Goal: Information Seeking & Learning: Learn about a topic

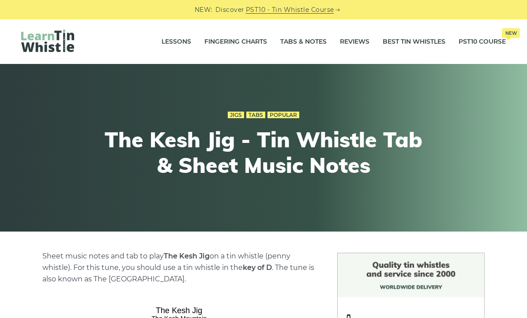
click at [294, 47] on link "Tabs & Notes" at bounding box center [303, 42] width 46 height 22
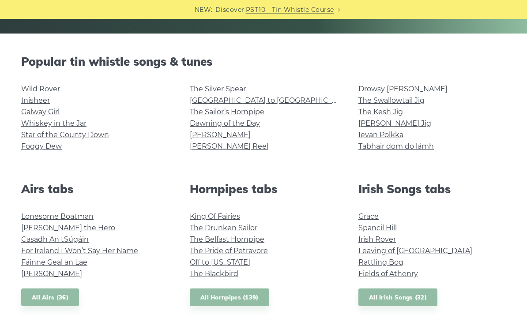
scroll to position [198, 0]
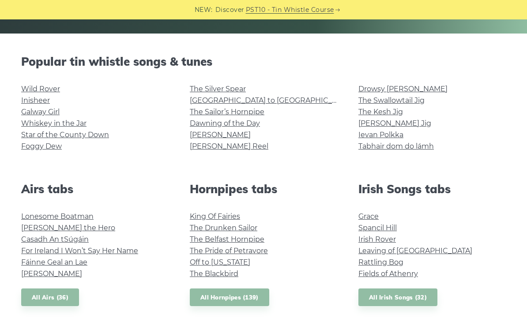
click at [35, 100] on link "Inisheer" at bounding box center [35, 100] width 29 height 8
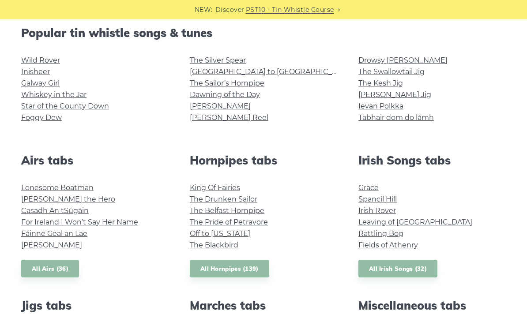
click at [33, 121] on link "Foggy Dew" at bounding box center [41, 117] width 41 height 8
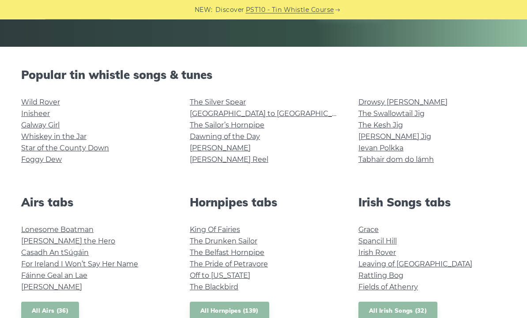
scroll to position [0, 0]
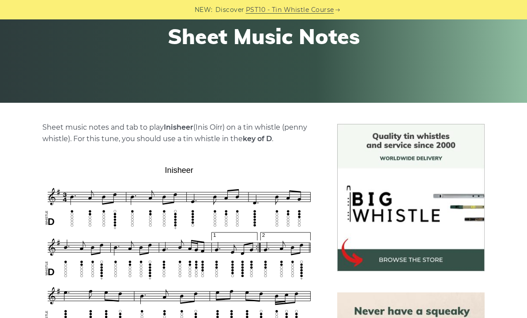
scroll to position [128, 0]
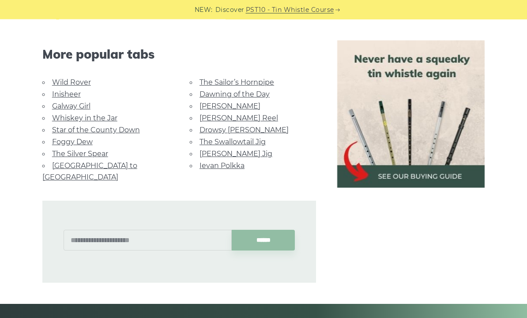
scroll to position [481, 0]
click at [228, 82] on link "The Sailor’s Hornpipe" at bounding box center [237, 82] width 75 height 8
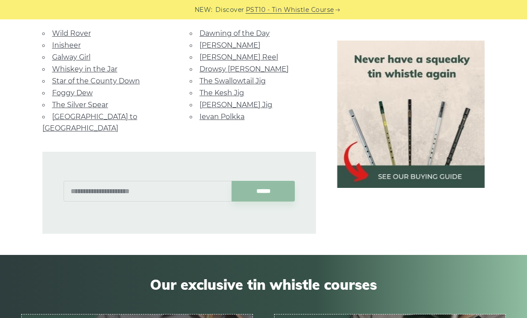
scroll to position [621, 0]
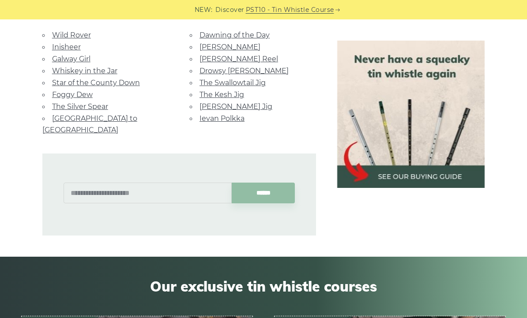
click at [38, 161] on div "******" at bounding box center [179, 186] width 295 height 100
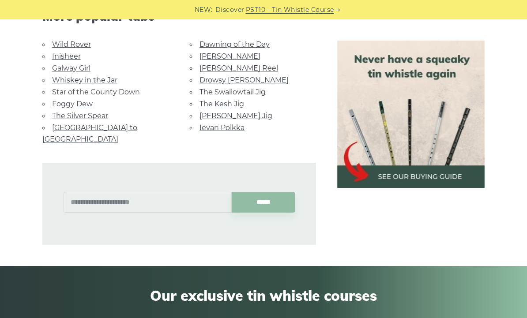
click at [214, 53] on link "[PERSON_NAME]" at bounding box center [230, 56] width 61 height 8
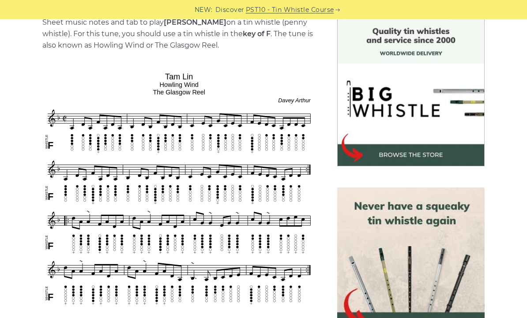
scroll to position [220, 0]
